Goal: Transaction & Acquisition: Subscribe to service/newsletter

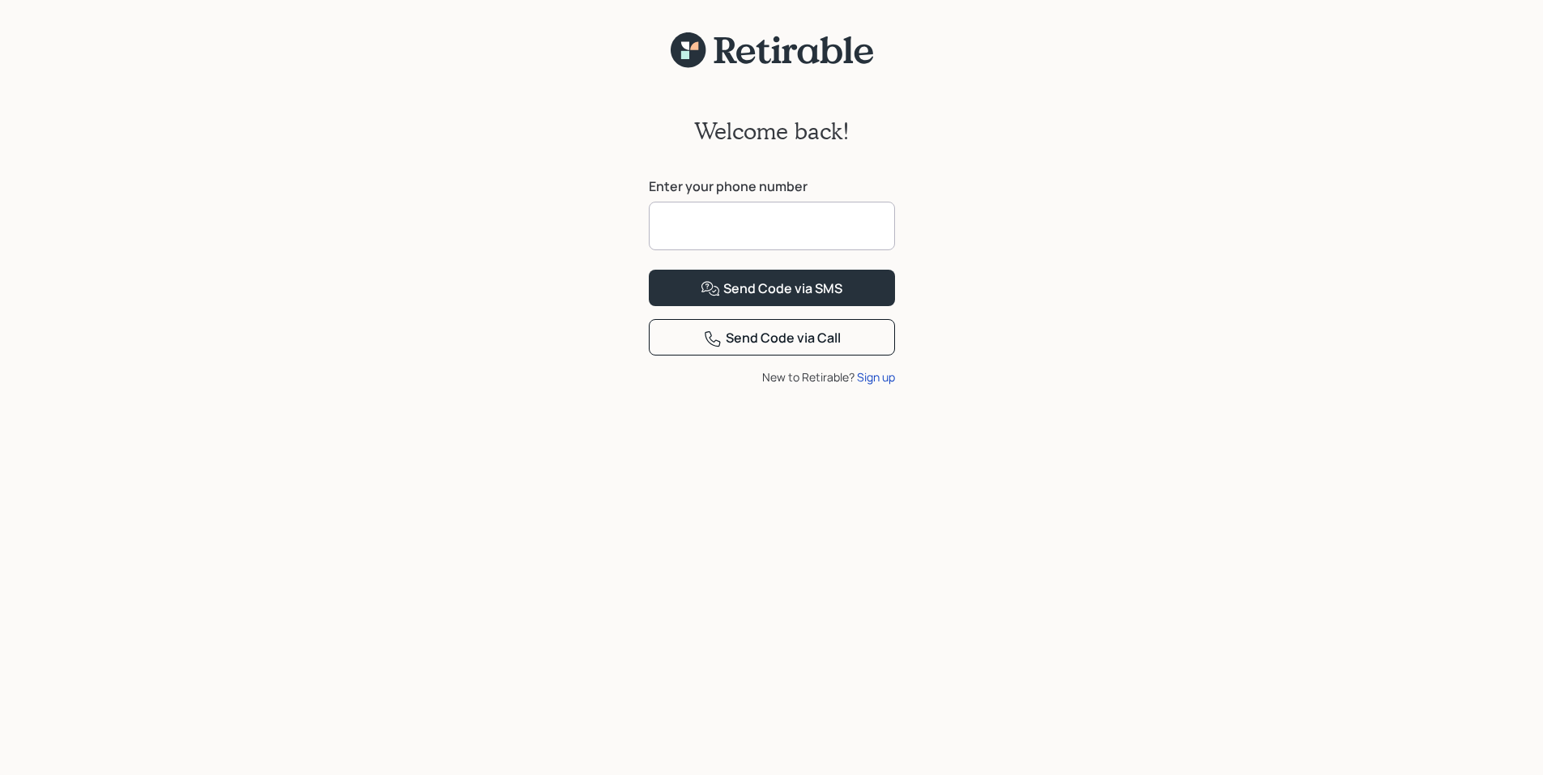
click at [732, 229] on input at bounding box center [772, 226] width 246 height 49
type input "**********"
click at [744, 299] on div "Send Code via SMS" at bounding box center [772, 288] width 142 height 19
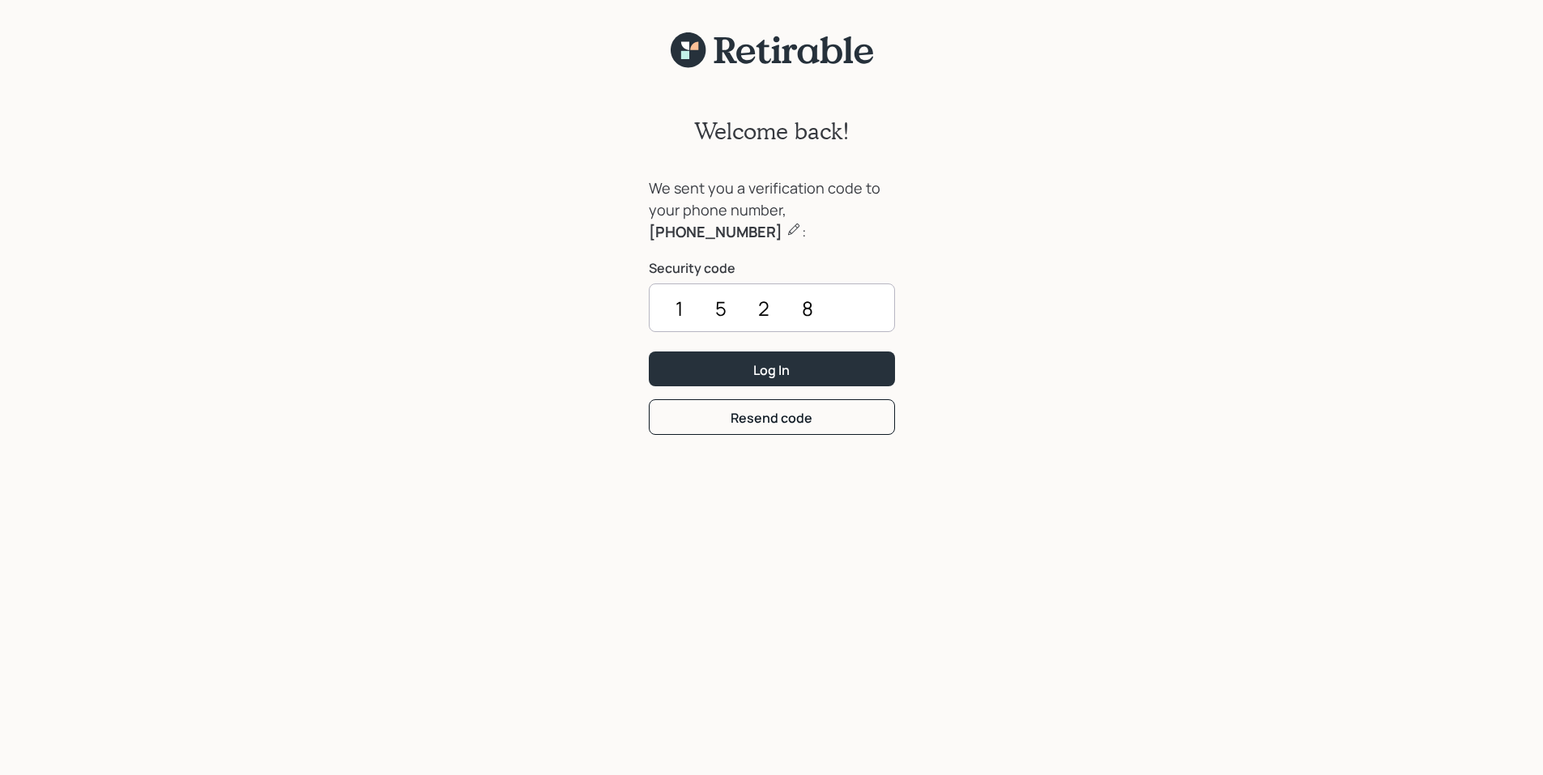
type input "1528"
click at [649, 352] on button "Log In" at bounding box center [772, 369] width 246 height 35
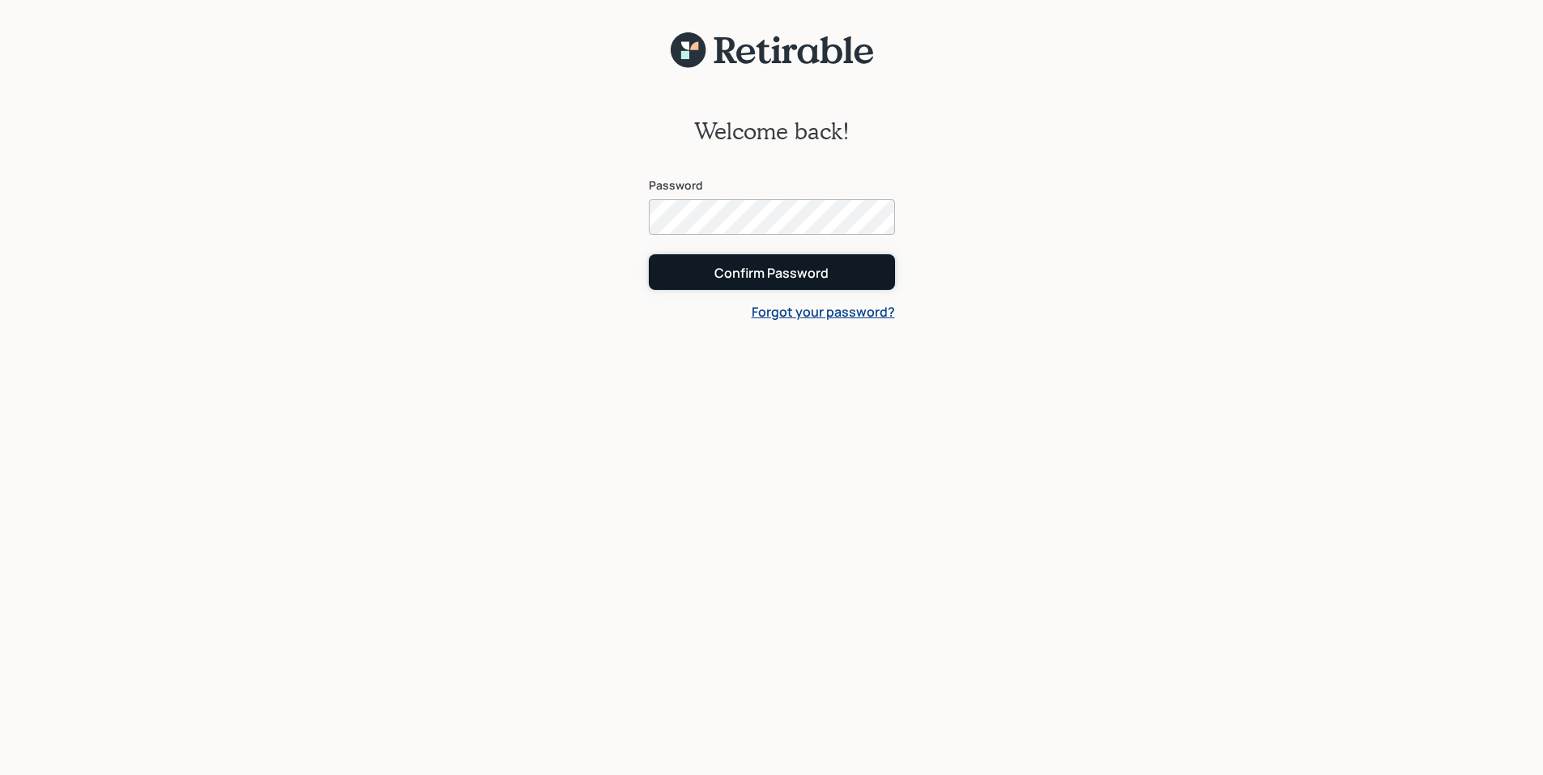
click at [723, 262] on button "Confirm Password" at bounding box center [772, 271] width 246 height 35
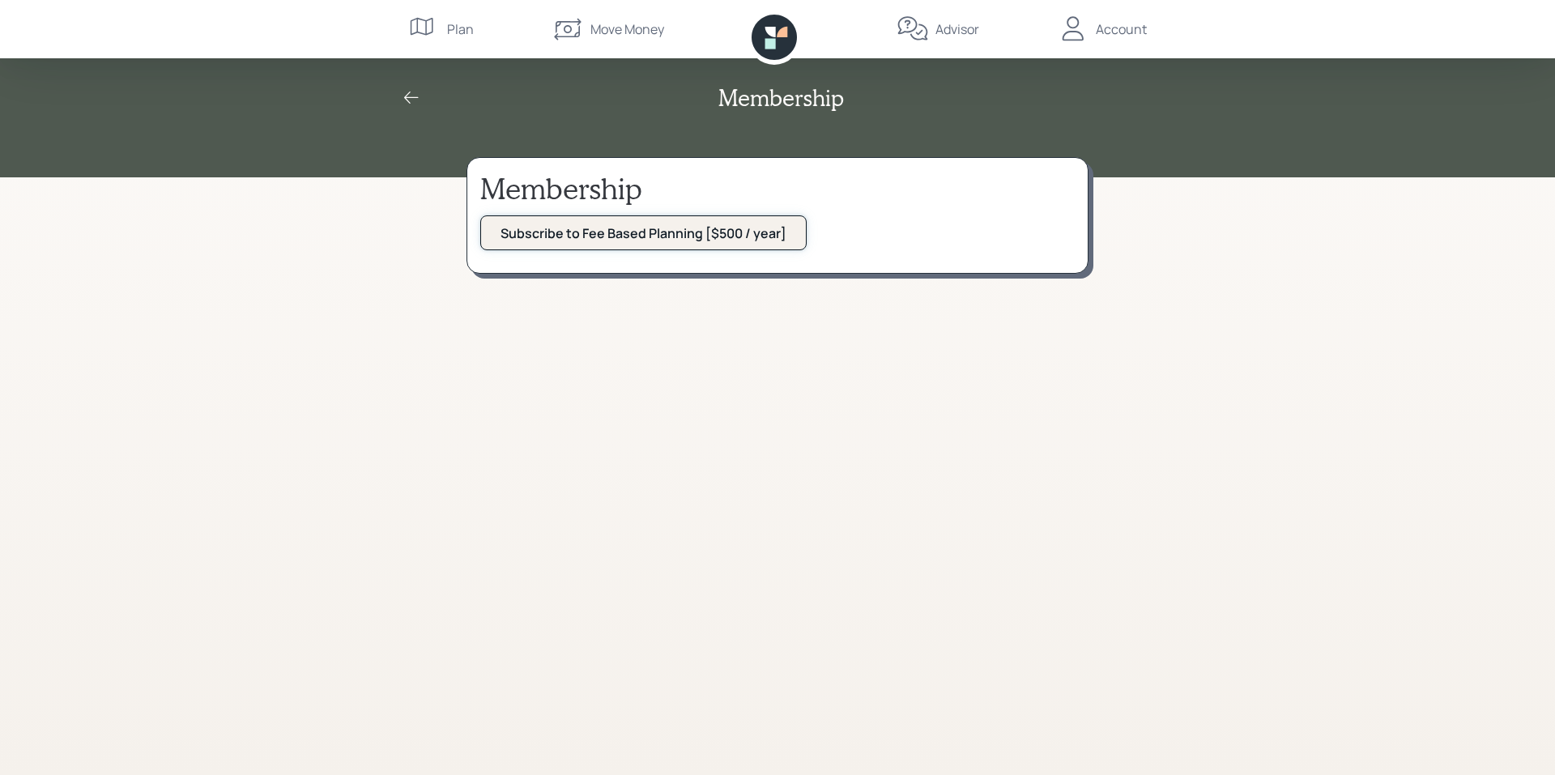
click at [622, 233] on div "Subscribe to Fee Based Planning [$500 / year]" at bounding box center [644, 233] width 286 height 18
